Goal: Find specific page/section: Find specific page/section

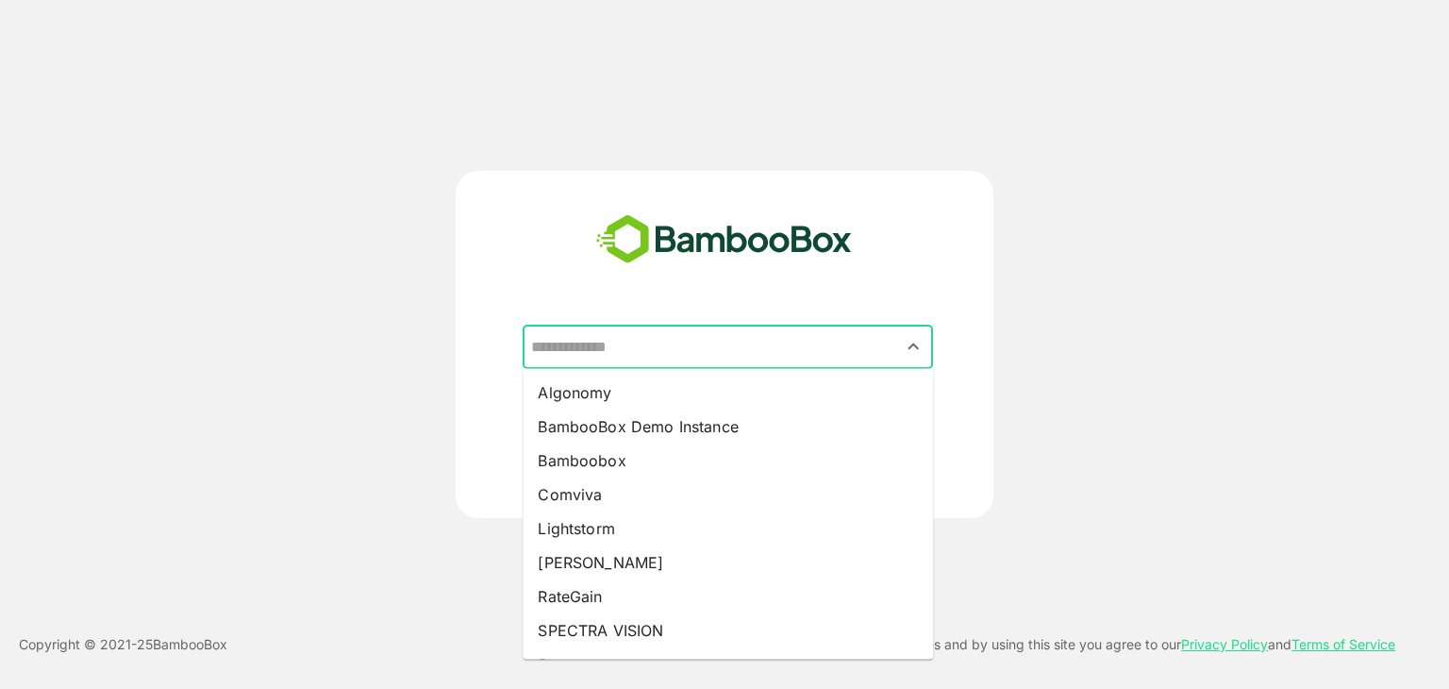
click at [708, 352] on input "text" at bounding box center [727, 347] width 403 height 36
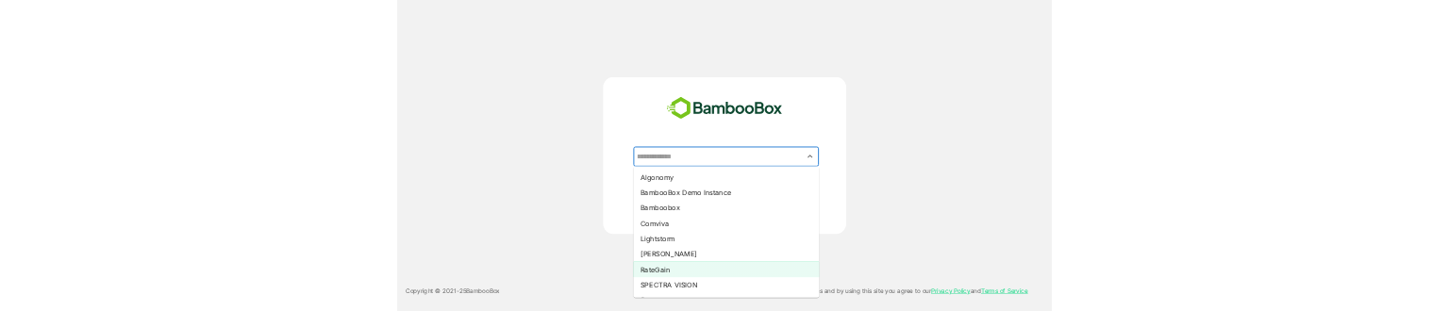
scroll to position [98, 0]
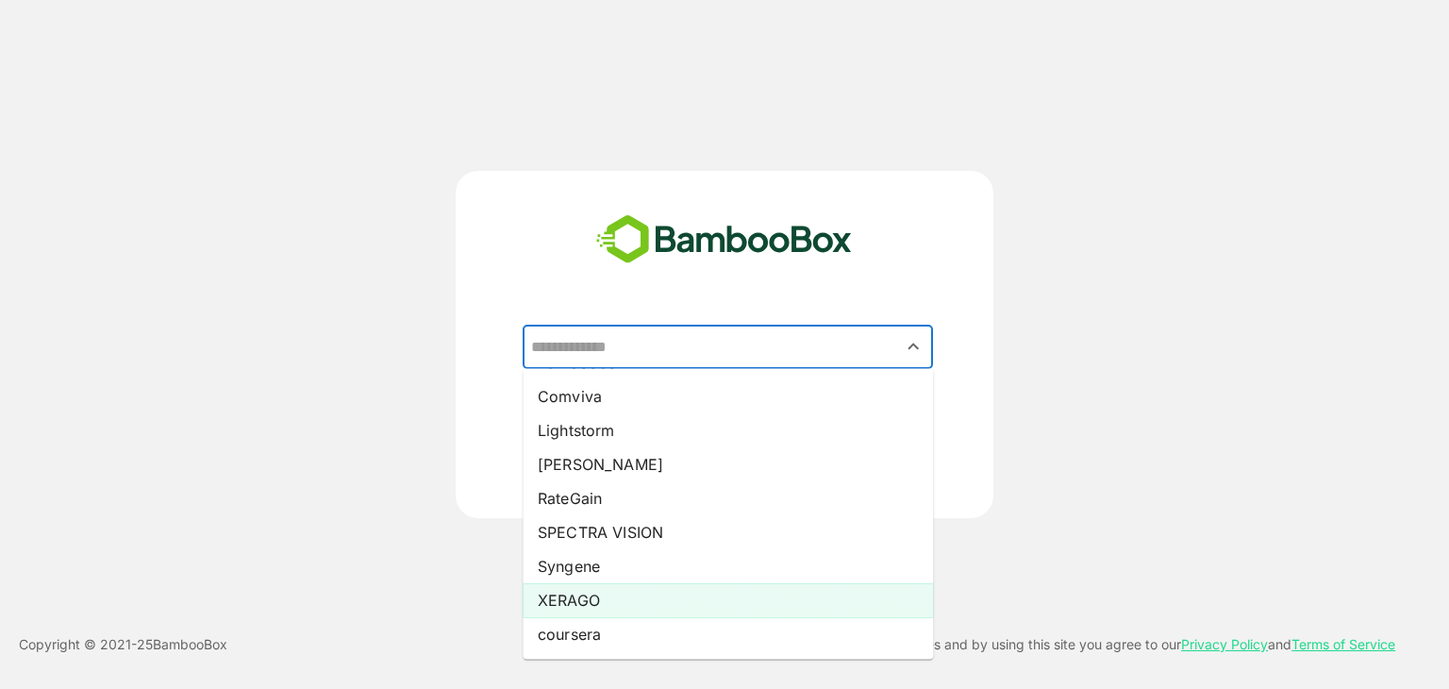
click at [597, 609] on li "XERAGO" at bounding box center [728, 600] width 410 height 34
type input "******"
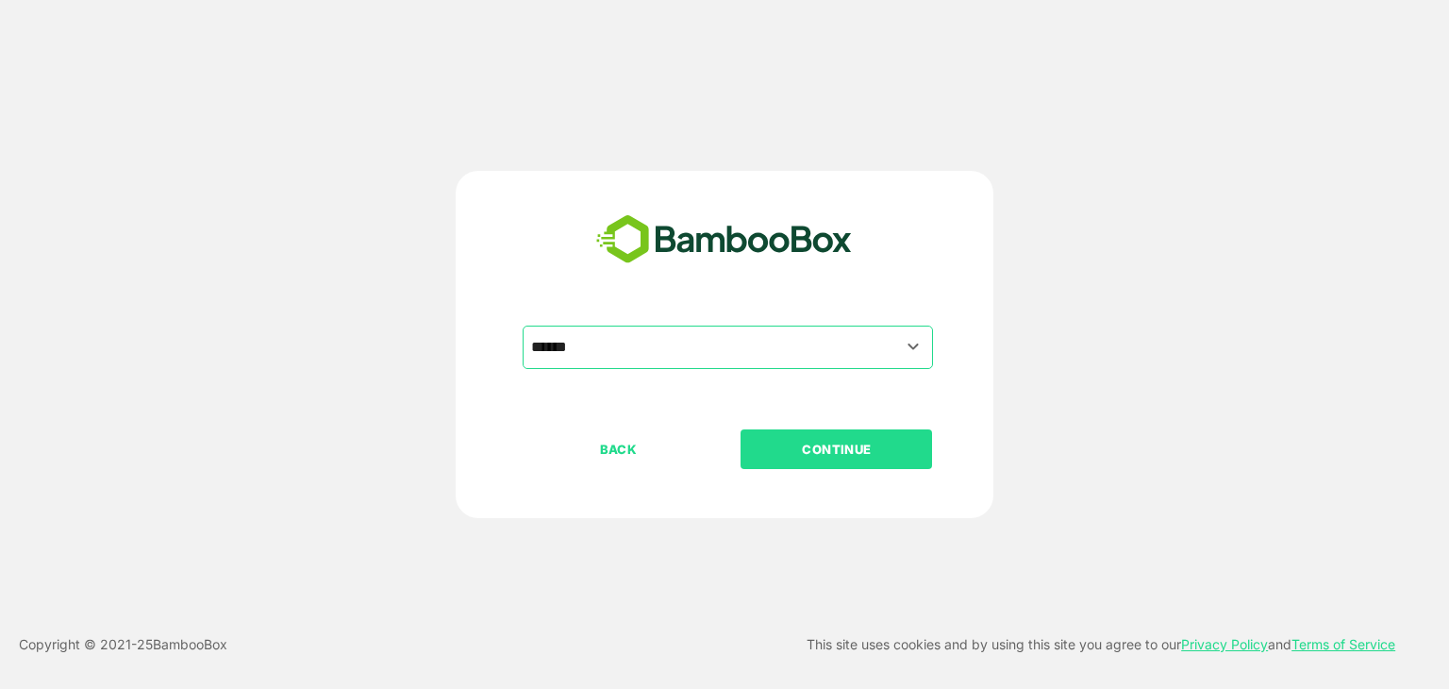
click at [862, 436] on button "CONTINUE" at bounding box center [837, 449] width 192 height 40
click at [656, 342] on input "text" at bounding box center [727, 347] width 403 height 36
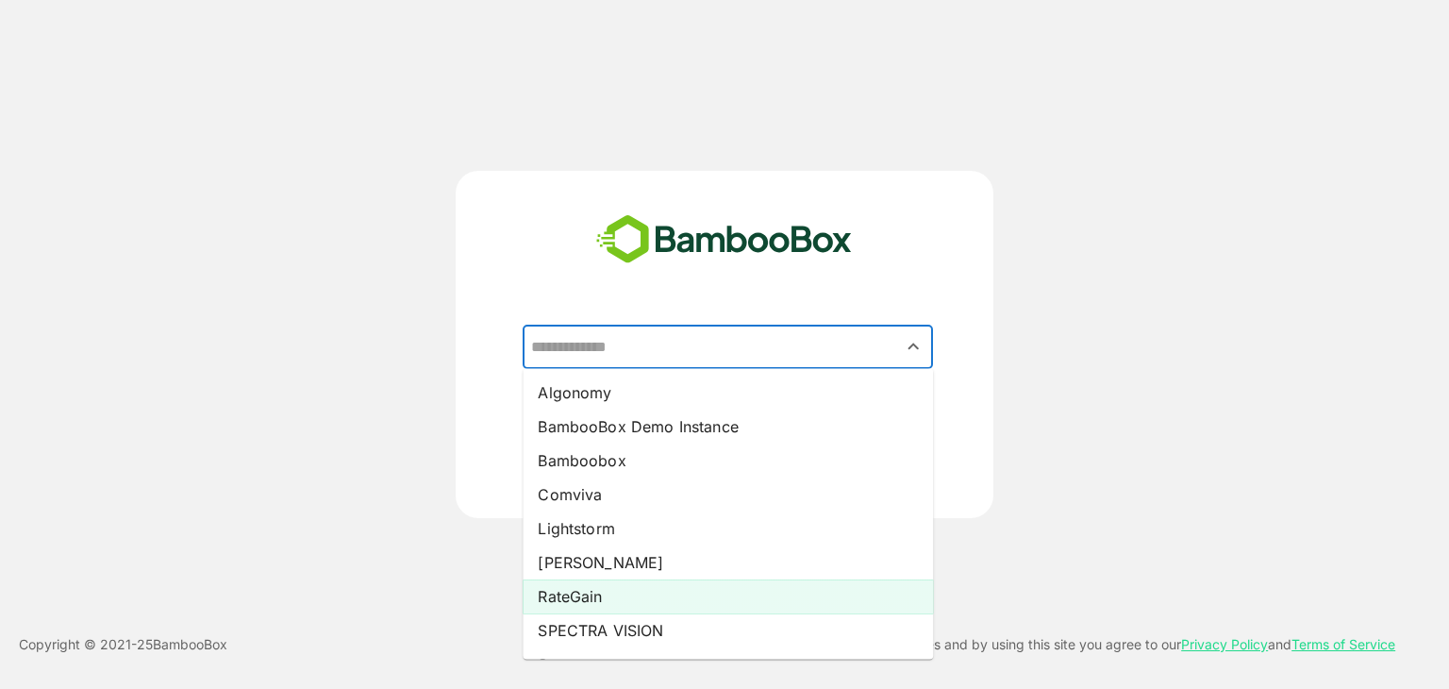
scroll to position [98, 0]
click at [641, 605] on li "XERAGO" at bounding box center [728, 600] width 410 height 34
type input "******"
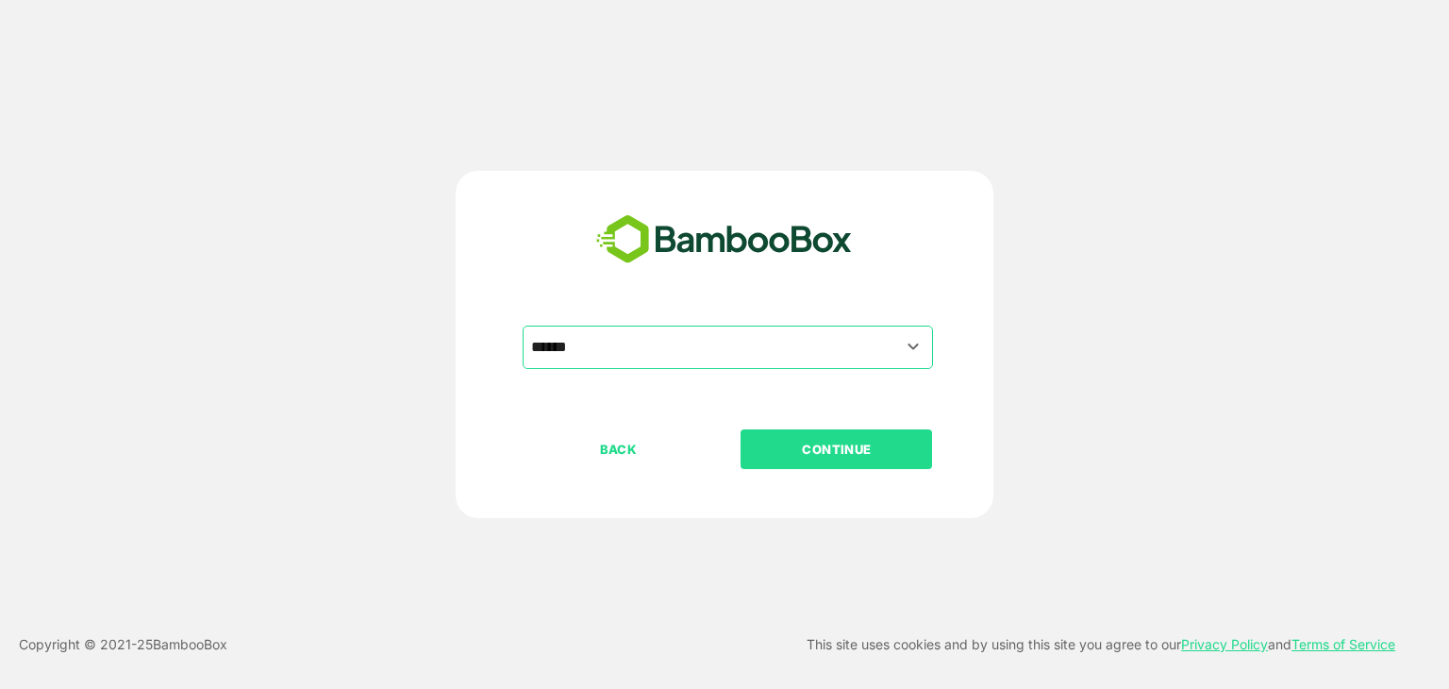
click at [796, 449] on p "CONTINUE" at bounding box center [837, 449] width 189 height 21
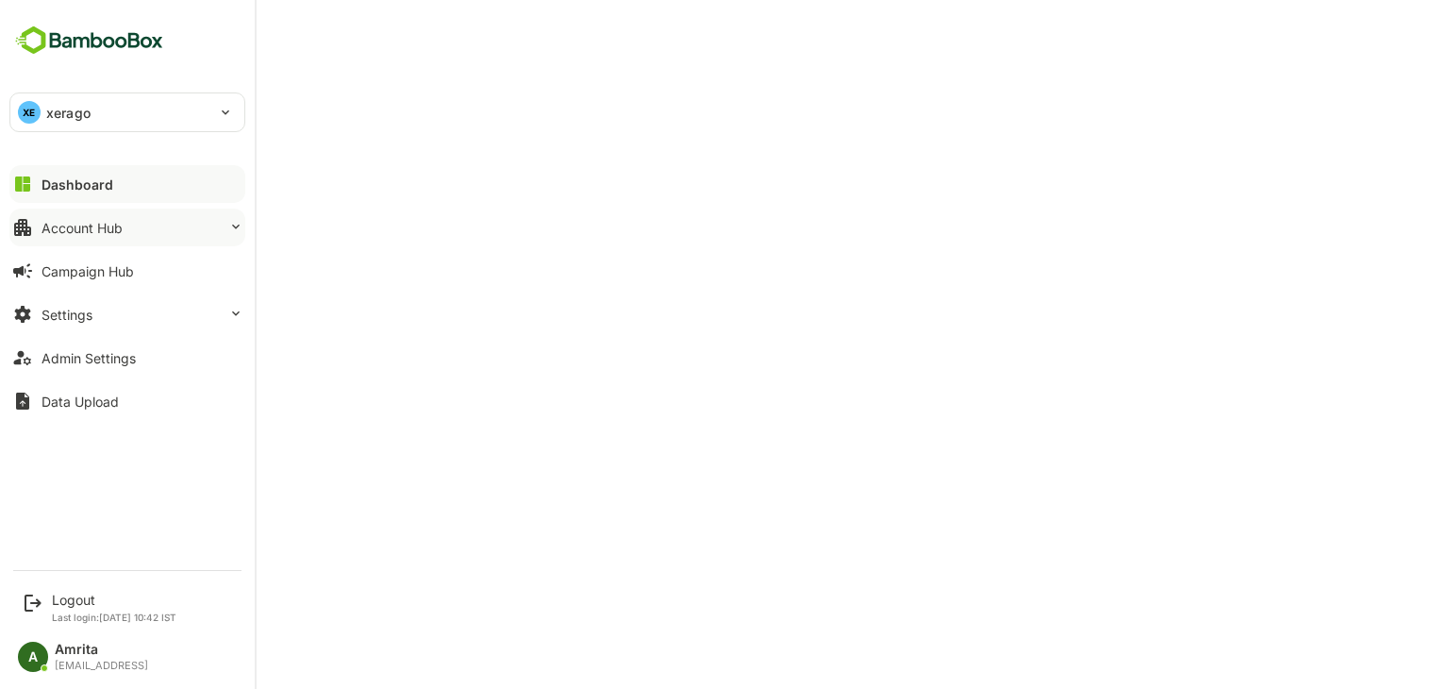
click at [108, 214] on button "Account Hub" at bounding box center [127, 228] width 236 height 38
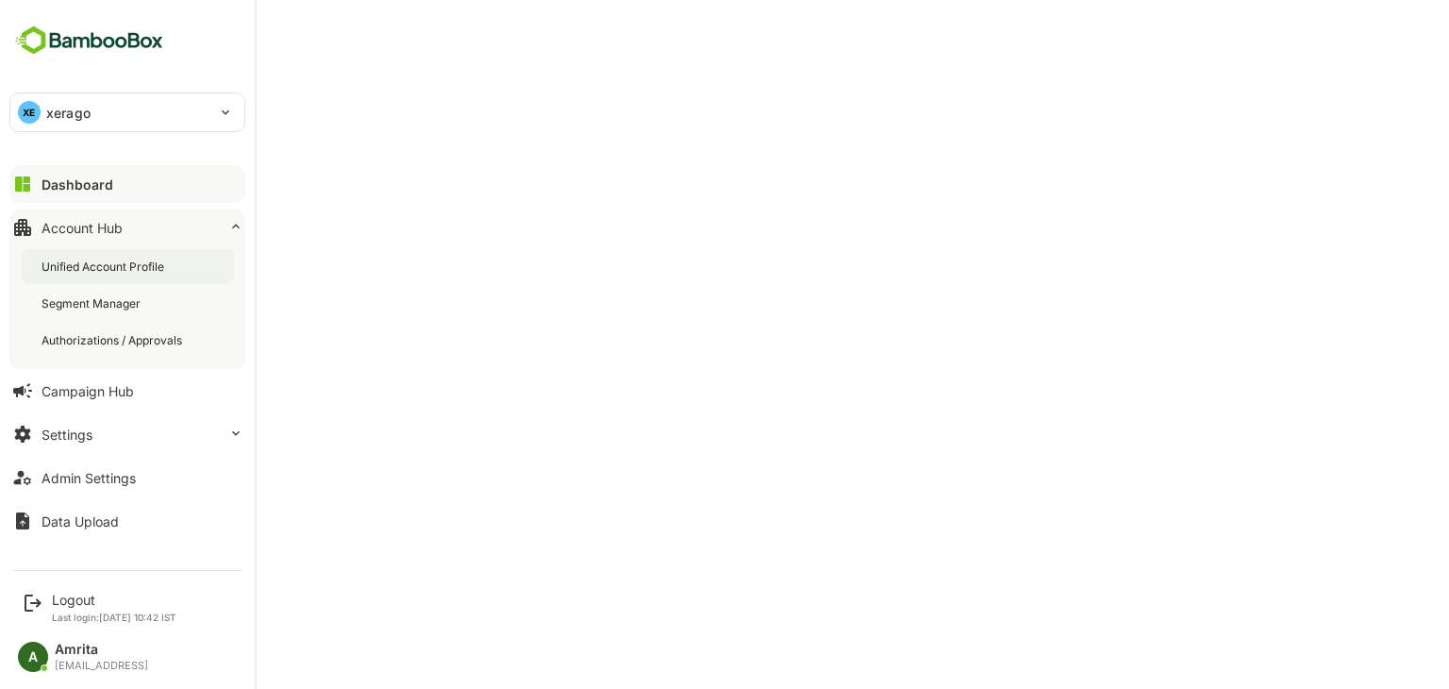
click at [129, 271] on div "Unified Account Profile" at bounding box center [105, 267] width 126 height 16
